Goal: Task Accomplishment & Management: Use online tool/utility

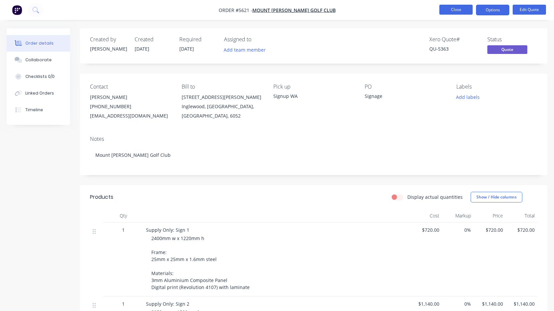
click at [452, 8] on button "Close" at bounding box center [455, 10] width 33 height 10
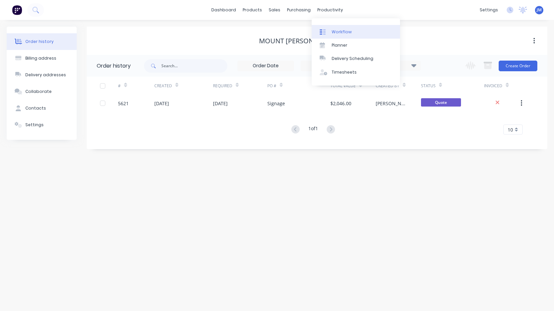
click at [344, 28] on link "Workflow" at bounding box center [356, 31] width 88 height 13
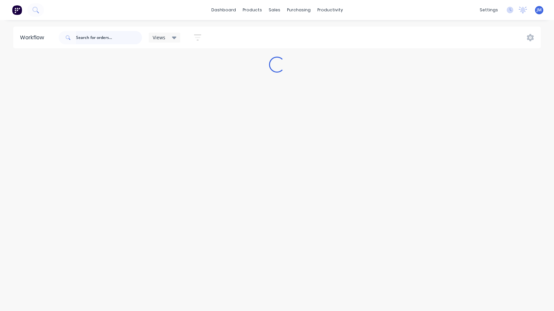
click at [115, 37] on input "text" at bounding box center [109, 37] width 66 height 13
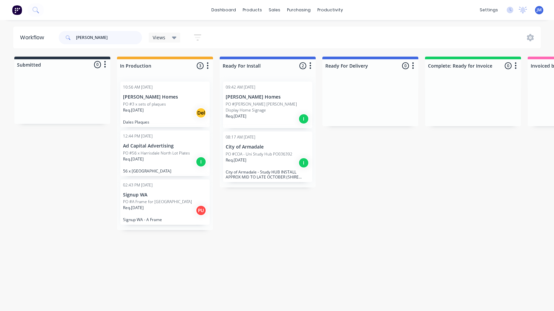
type input "[PERSON_NAME]"
click at [268, 113] on div "Req. [DATE] I" at bounding box center [268, 118] width 84 height 11
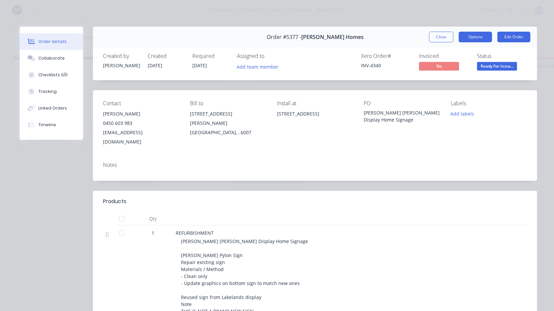
click at [481, 39] on button "Options" at bounding box center [475, 37] width 33 height 11
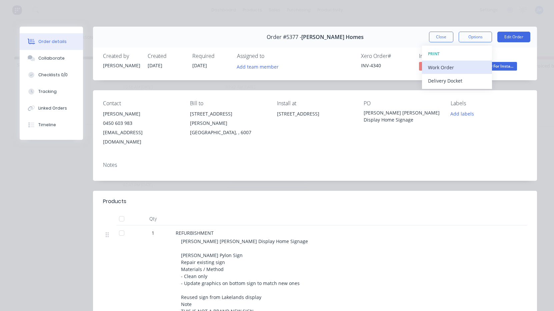
click at [471, 65] on div "Work Order" at bounding box center [457, 68] width 58 height 10
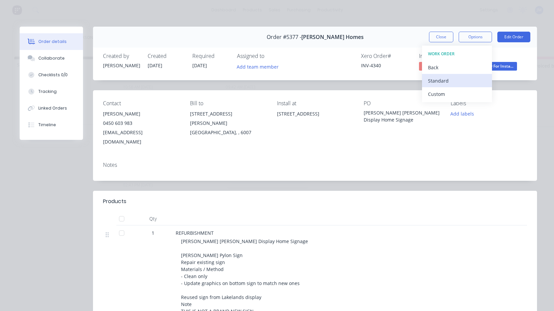
click at [465, 76] on div "Standard" at bounding box center [457, 81] width 58 height 10
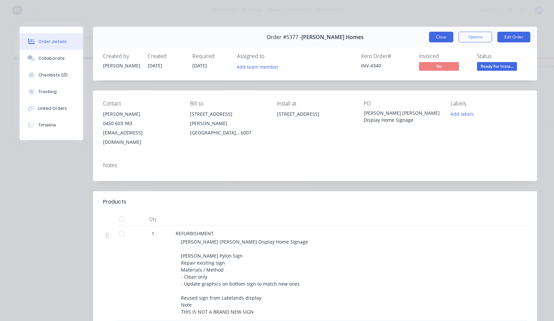
click at [441, 35] on button "Close" at bounding box center [441, 37] width 24 height 11
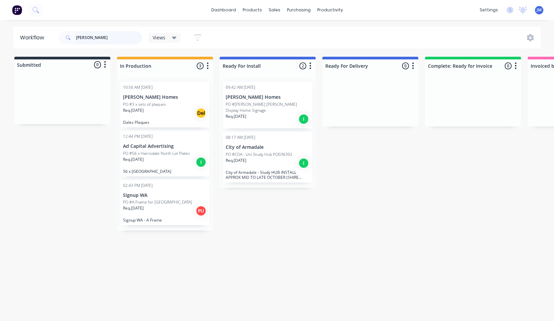
click at [97, 38] on input "[PERSON_NAME]" at bounding box center [109, 37] width 66 height 13
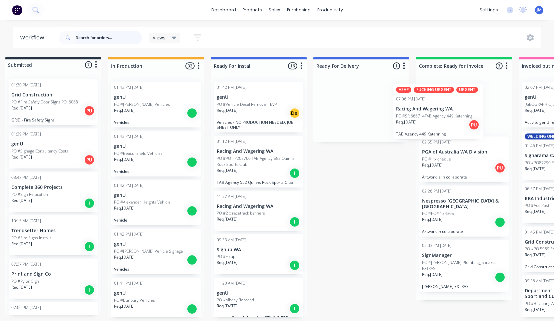
drag, startPoint x: 369, startPoint y: 103, endPoint x: 439, endPoint y: 105, distance: 70.4
click at [439, 105] on div "Submitted 7 Status colour #273444 hex #273444 Save Cancel Summaries Total order…" at bounding box center [397, 187] width 822 height 260
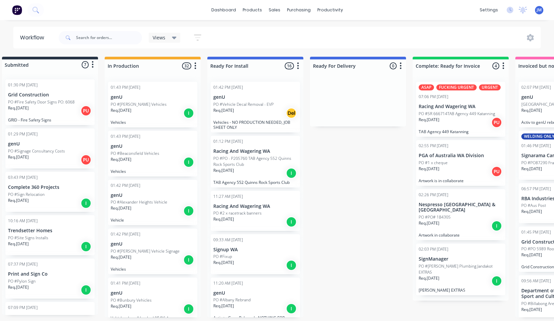
click at [234, 219] on p "Req. [DATE]" at bounding box center [223, 219] width 21 height 6
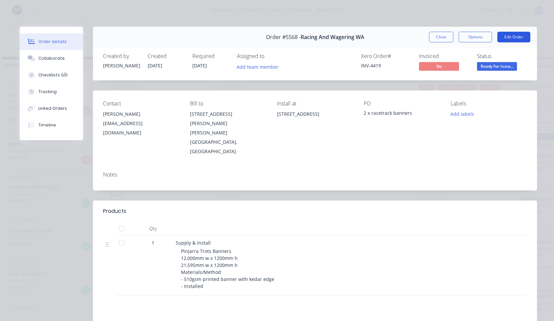
click at [516, 37] on button "Edit Order" at bounding box center [513, 37] width 33 height 11
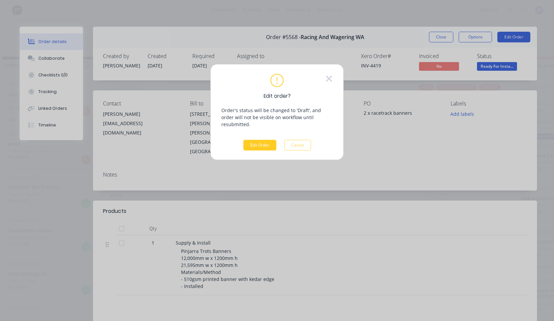
click at [256, 140] on button "Edit Order" at bounding box center [259, 145] width 33 height 11
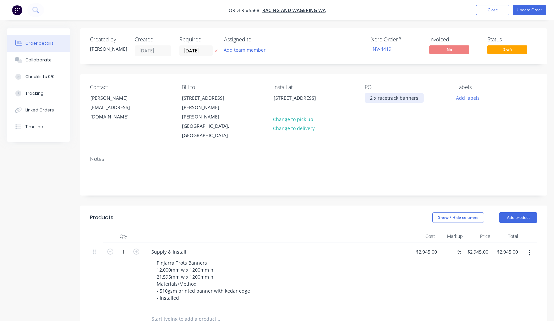
click at [370, 97] on div "2 x racetrack banners" at bounding box center [394, 98] width 59 height 10
paste div
click at [526, 11] on button "Update Order" at bounding box center [529, 10] width 33 height 10
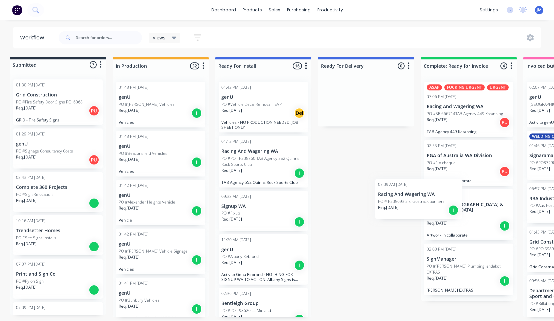
drag, startPoint x: 276, startPoint y: 217, endPoint x: 458, endPoint y: 206, distance: 182.4
click at [458, 206] on div "Submitted 7 Status colour #273444 hex #273444 Save Cancel Summaries Total order…" at bounding box center [402, 187] width 822 height 260
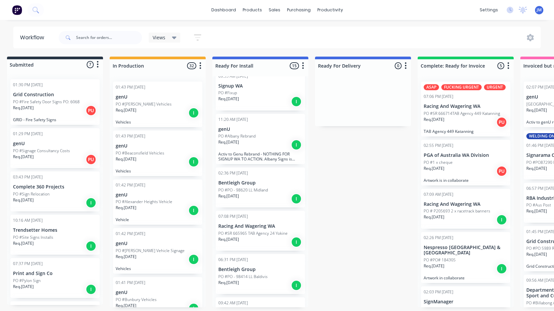
scroll to position [121, 0]
click at [259, 200] on div "Req. [DATE] I" at bounding box center [260, 198] width 84 height 11
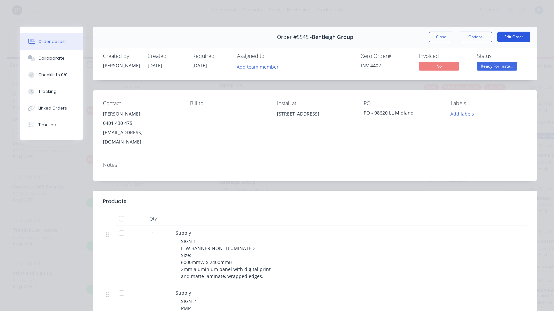
click at [505, 40] on button "Edit Order" at bounding box center [513, 37] width 33 height 11
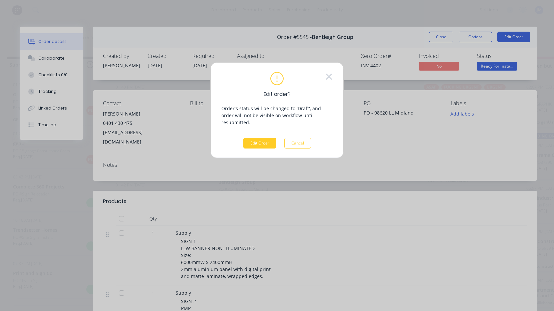
click at [257, 138] on button "Edit Order" at bounding box center [259, 143] width 33 height 11
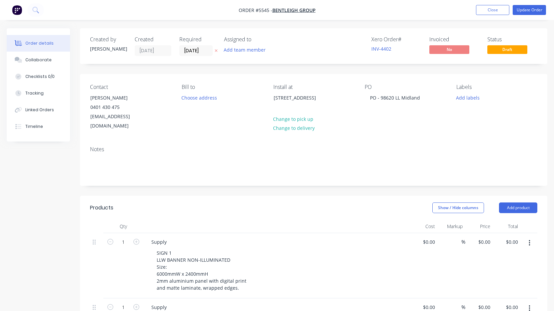
type input "$2,016.00"
type input "$450.00"
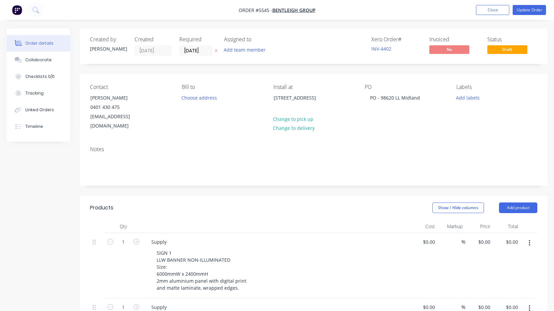
type input "$450.00"
type input "$504.00"
type input "$1,140.00"
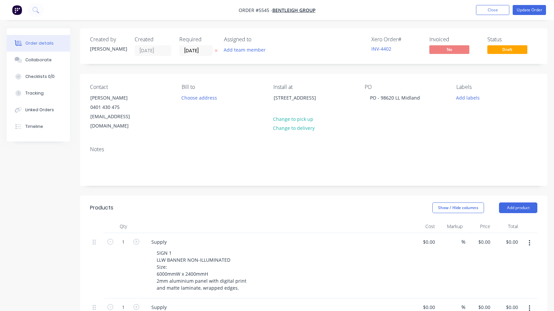
type input "$1,140.00"
type input "$1,092.00"
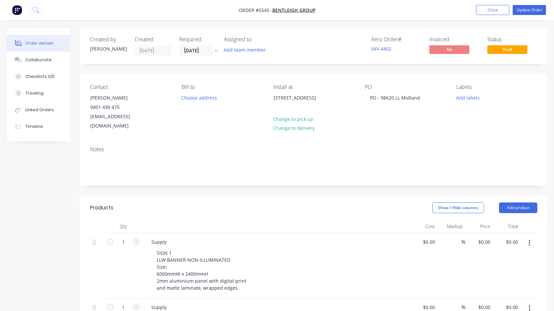
type input "$806.00"
type input "$760.00"
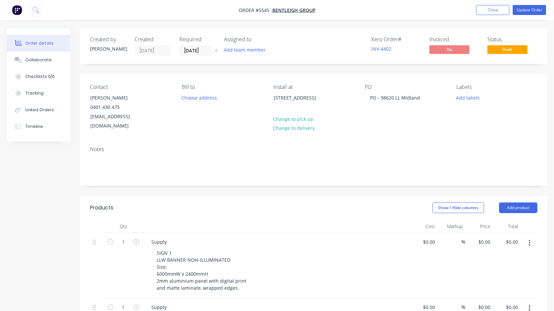
type input "$760.00"
type input "$2,100.00"
type input "$798.00"
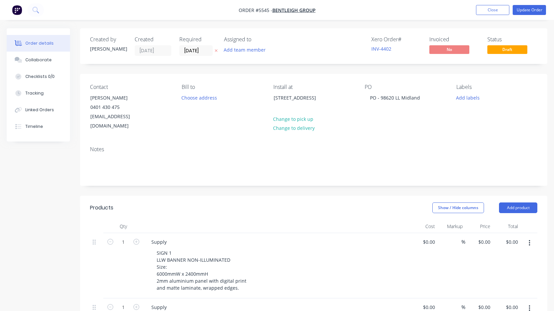
type input "$798.00"
type input "$590.00"
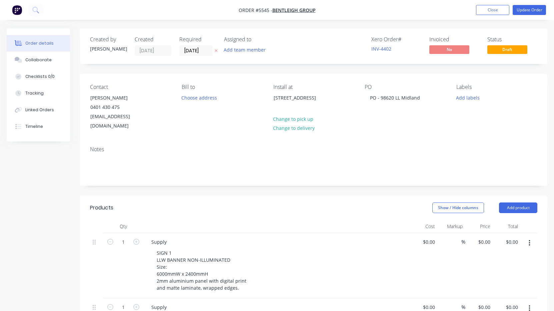
type input "$140.00"
type input "$300.00"
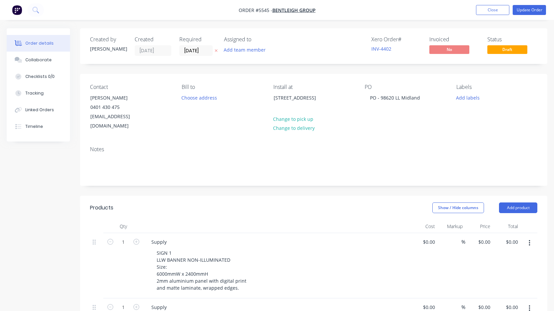
type input "$300.00"
type input "$1,209.00"
type input "$2,700.00"
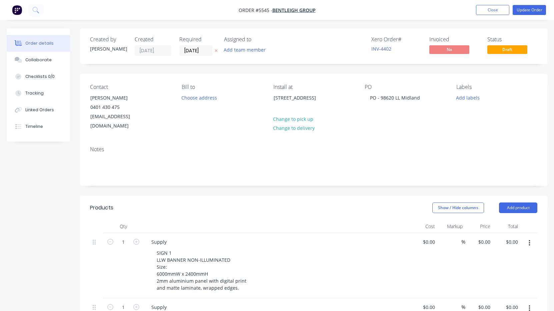
type input "$2,700.00"
type input "$8,100.00"
type input "$4,330.00"
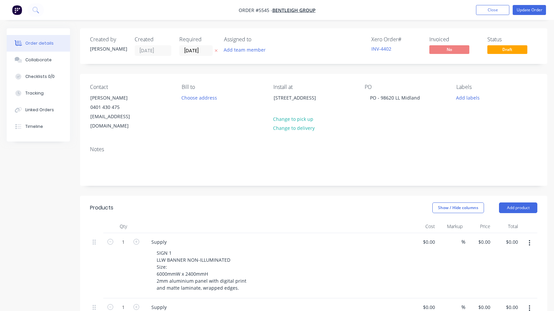
type input "$1,990.00"
type input "$200.00"
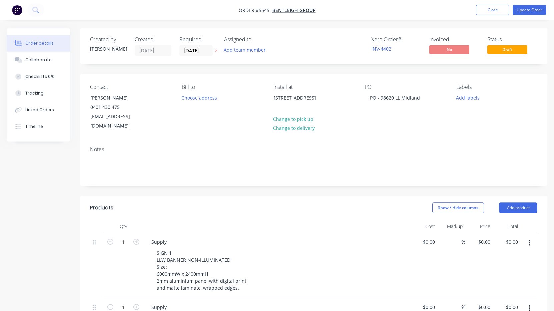
type input "$200.00"
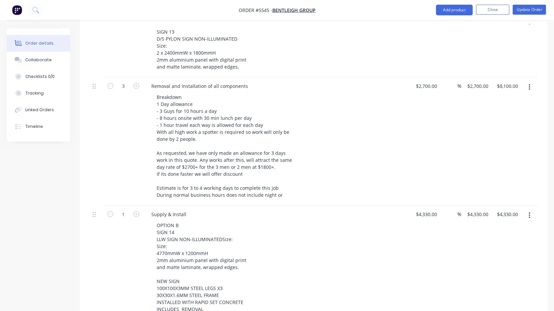
scroll to position [1018, 0]
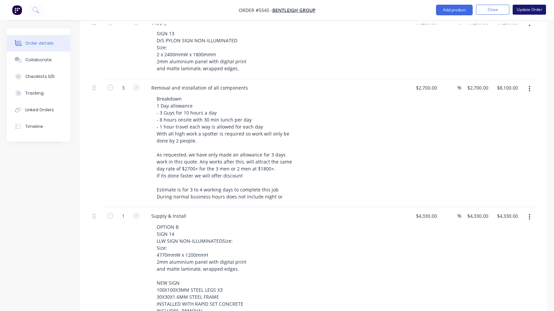
click at [532, 11] on button "Update Order" at bounding box center [529, 10] width 33 height 10
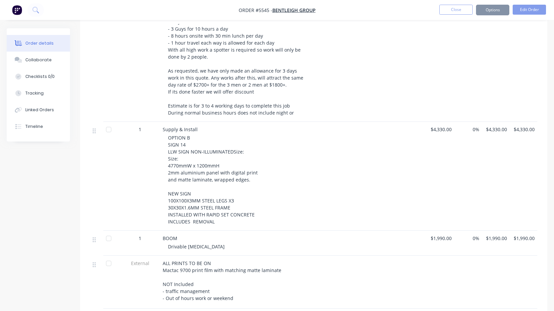
scroll to position [0, 0]
